Goal: Find specific page/section: Find specific page/section

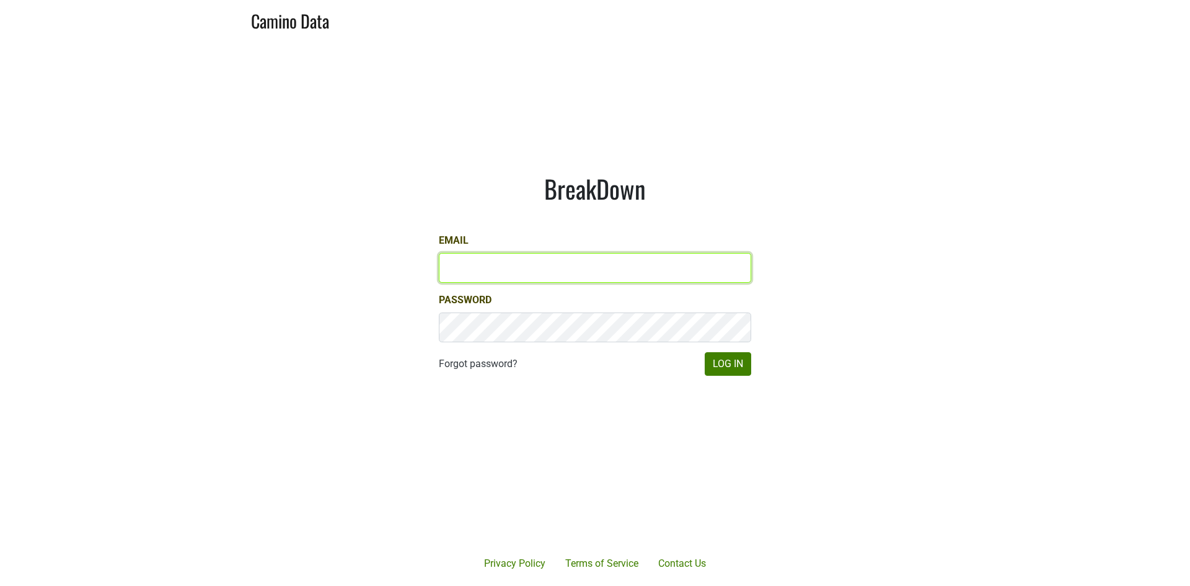
click at [478, 268] on input "Email" at bounding box center [595, 268] width 312 height 30
type input "sbeer@truenorthwines.com"
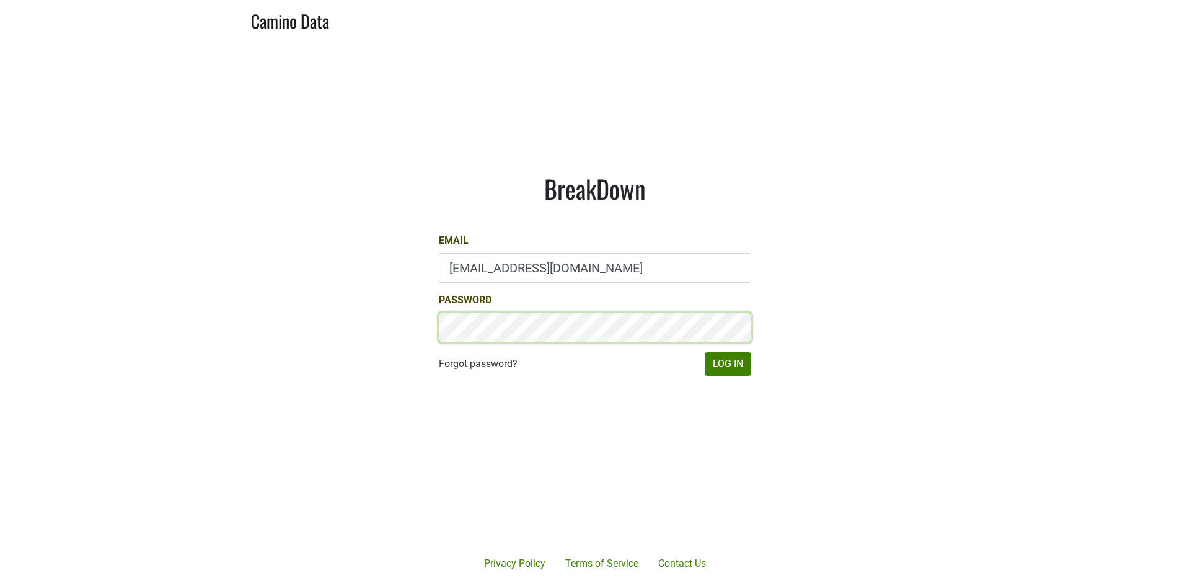
click at [705, 352] on button "Log In" at bounding box center [728, 364] width 46 height 24
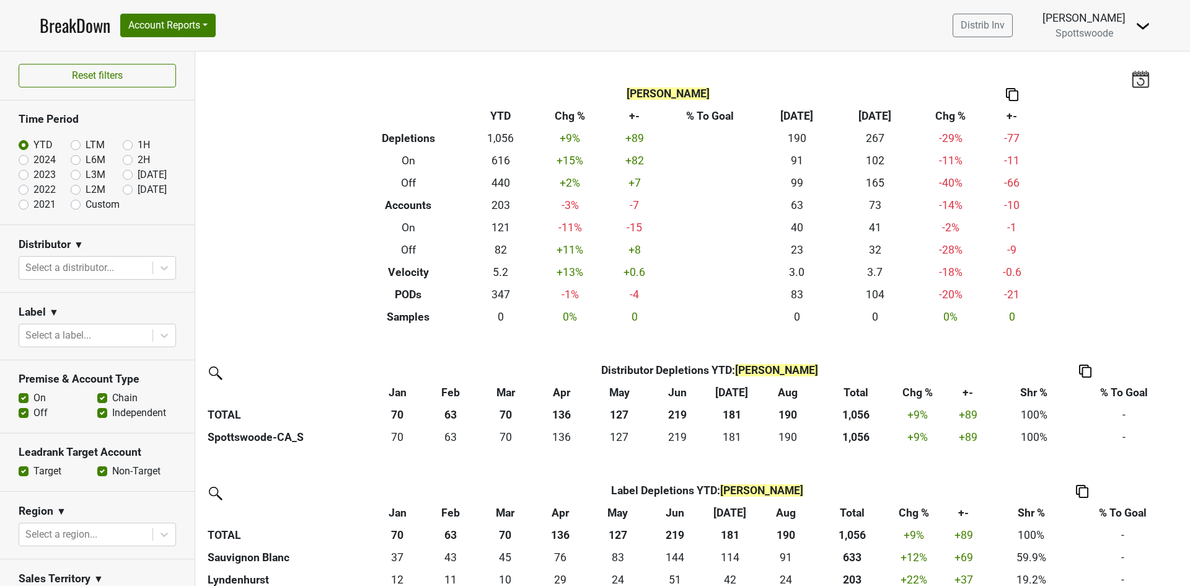
click at [1113, 35] on span "Spottswoode" at bounding box center [1084, 33] width 58 height 12
click at [1145, 26] on img at bounding box center [1142, 26] width 15 height 15
click at [1114, 70] on link "Open Leadrank" at bounding box center [1101, 70] width 98 height 20
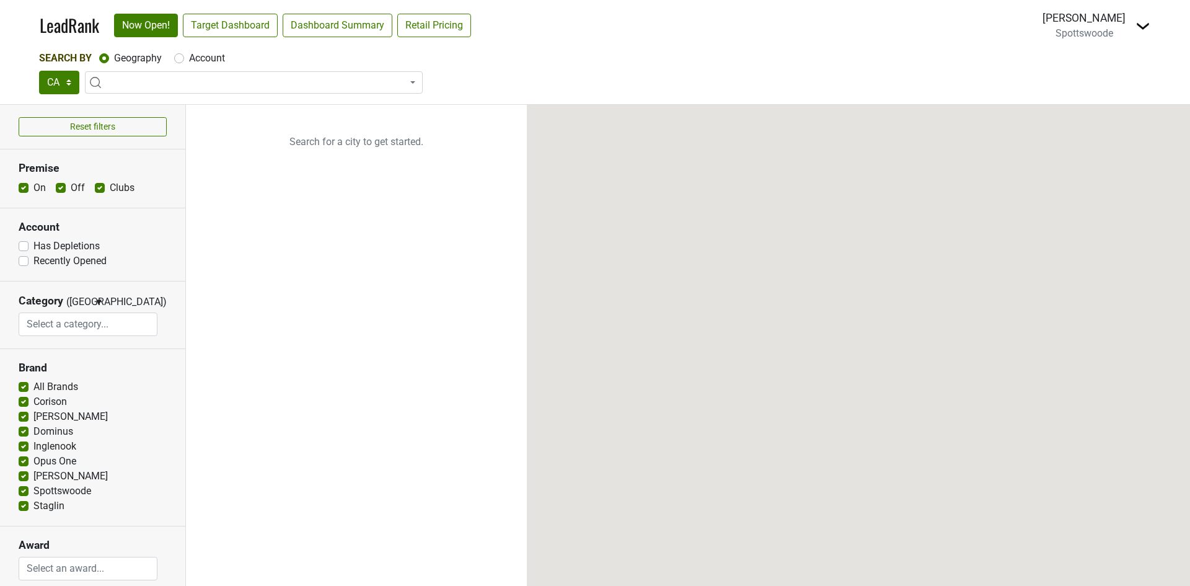
select select
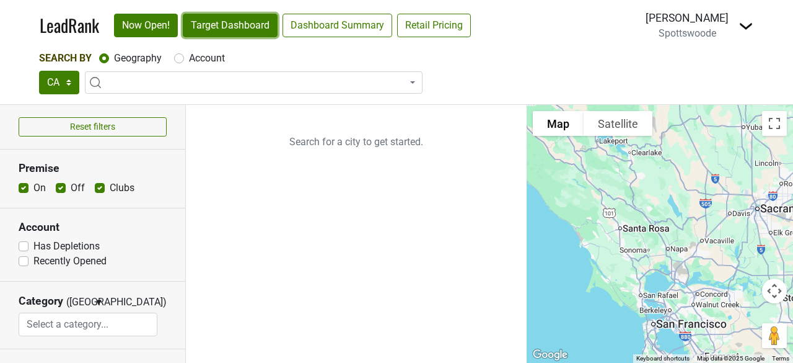
click at [257, 27] on link "Target Dashboard" at bounding box center [230, 26] width 95 height 24
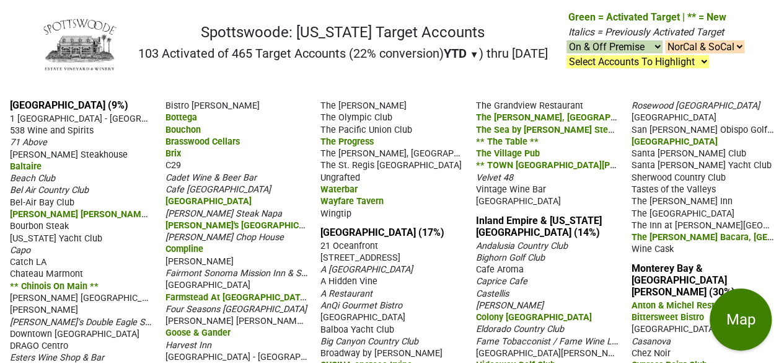
click at [472, 58] on span "▼" at bounding box center [474, 54] width 9 height 11
click at [460, 100] on div "LTM" at bounding box center [467, 105] width 46 height 27
